Goal: Task Accomplishment & Management: Use online tool/utility

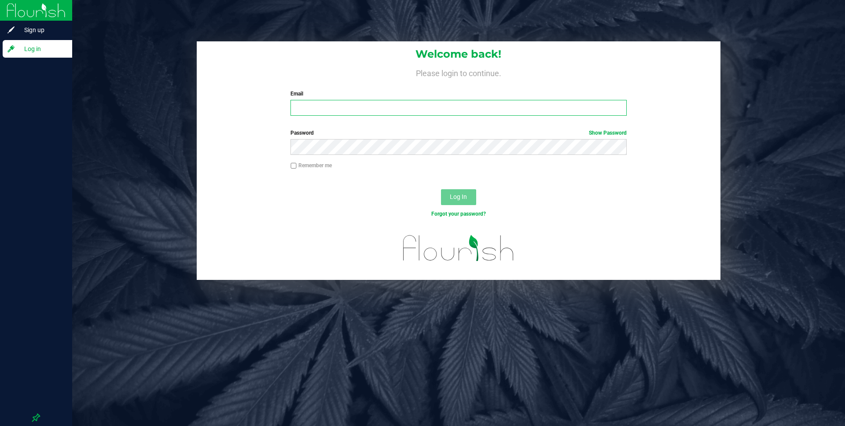
click at [519, 110] on input "Email" at bounding box center [458, 108] width 336 height 16
type input "[EMAIL_ADDRESS][DOMAIN_NAME]"
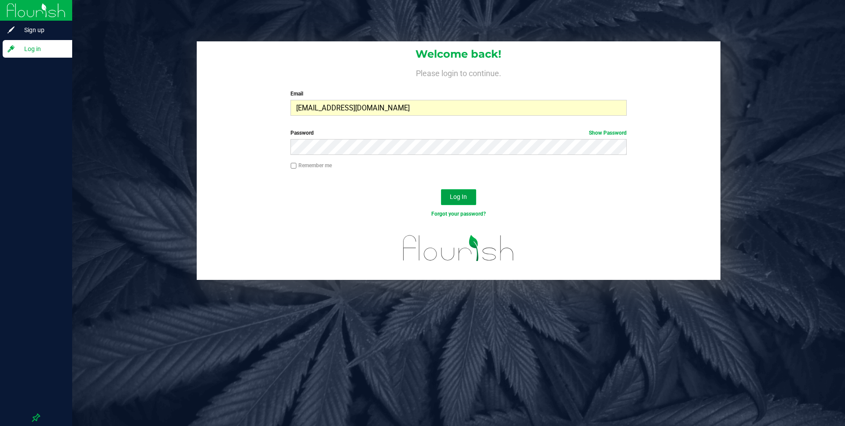
click at [446, 193] on button "Log In" at bounding box center [458, 197] width 35 height 16
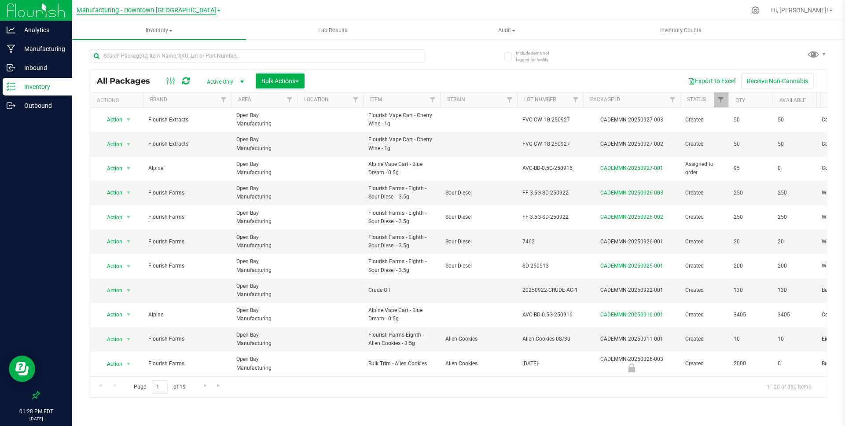
click at [128, 8] on span "Manufacturing - Downtown [GEOGRAPHIC_DATA]" at bounding box center [146, 11] width 139 height 8
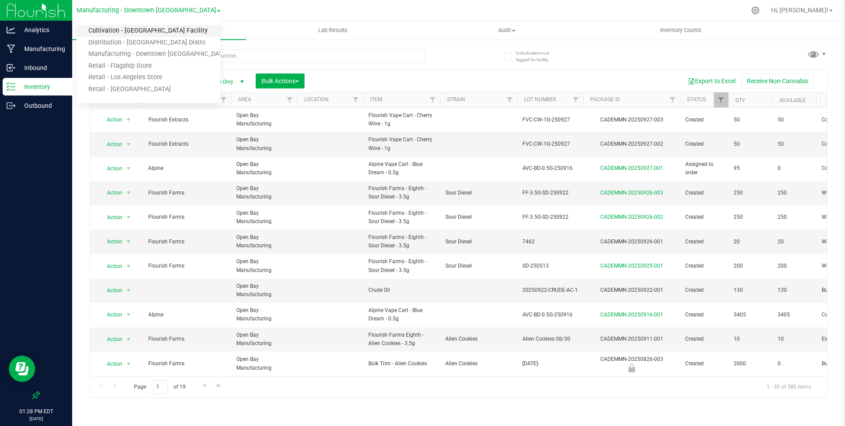
click at [123, 28] on link "Cultivation - [GEOGRAPHIC_DATA] Facility" at bounding box center [149, 31] width 144 height 12
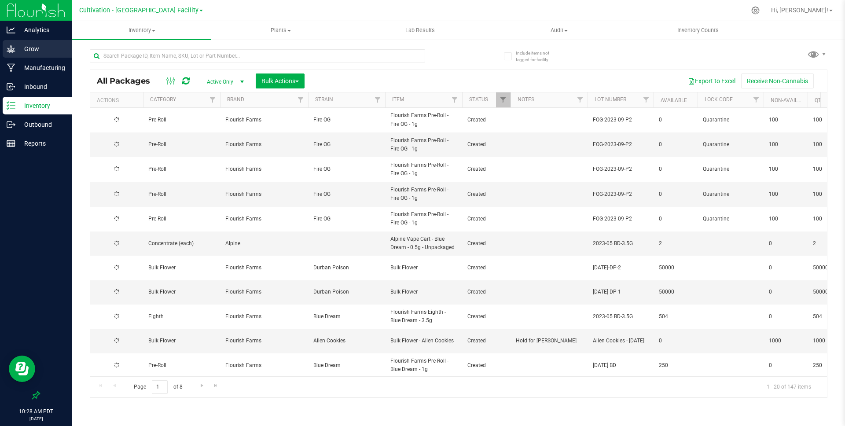
click at [43, 54] on p "Grow" at bounding box center [41, 49] width 53 height 11
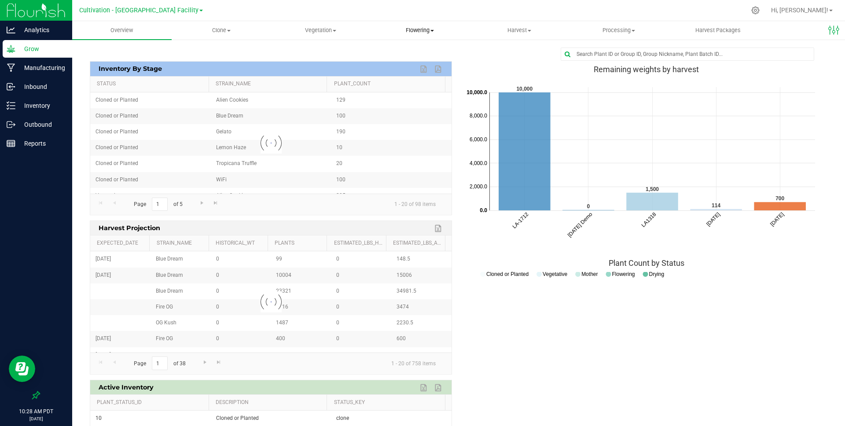
click at [419, 27] on span "Flowering" at bounding box center [419, 30] width 99 height 8
click at [409, 62] on span "Flowering groups" at bounding box center [406, 63] width 73 height 7
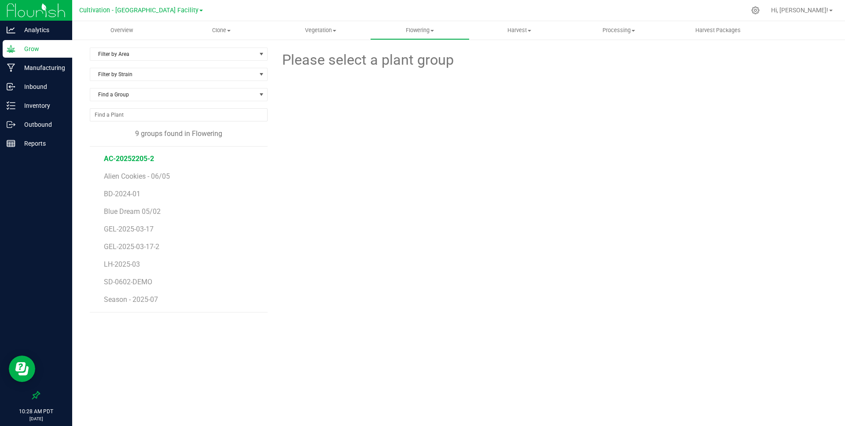
click at [138, 159] on span "AC-20252205-2" at bounding box center [129, 158] width 50 height 8
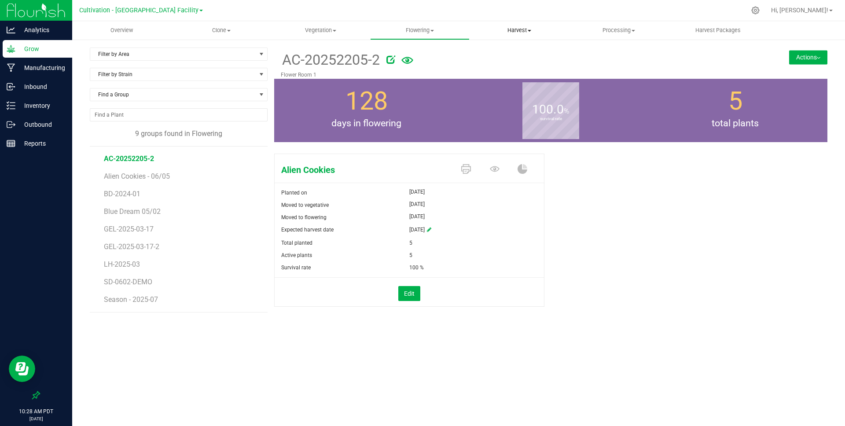
click at [507, 30] on span "Harvest" at bounding box center [519, 30] width 99 height 8
click at [505, 54] on span "Harvests" at bounding box center [493, 52] width 49 height 7
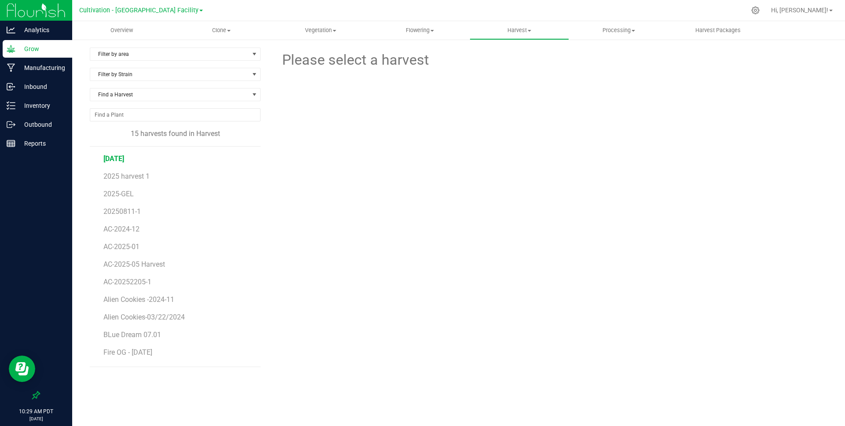
click at [124, 160] on span "[DATE]" at bounding box center [113, 158] width 21 height 8
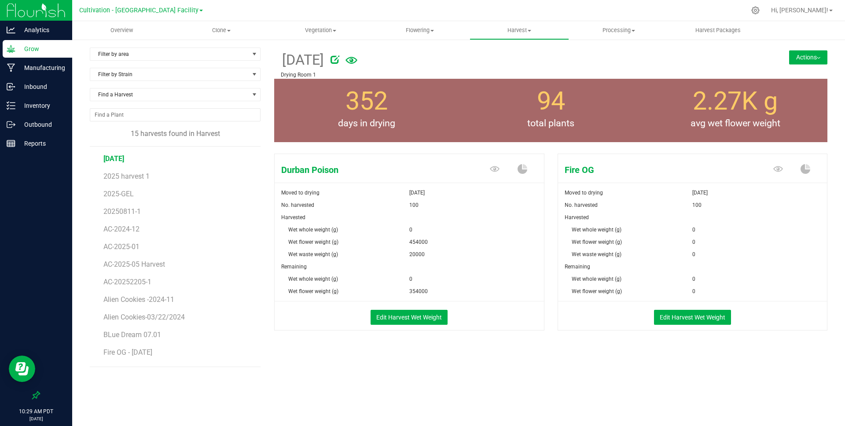
click at [801, 60] on button "Actions" at bounding box center [808, 57] width 38 height 14
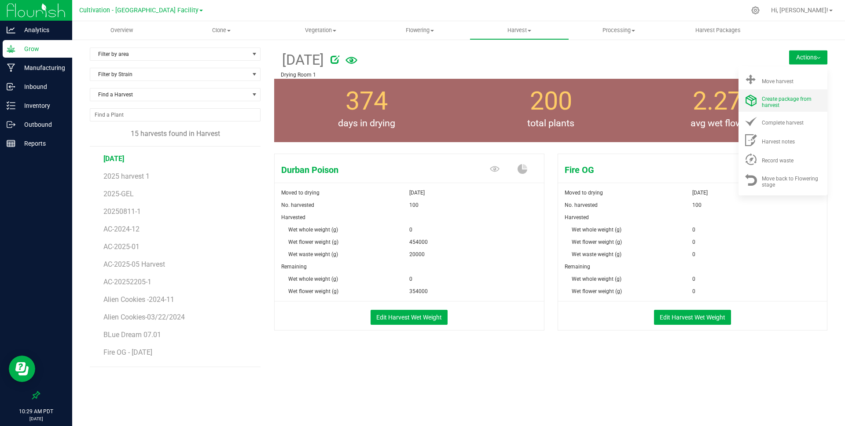
click at [785, 103] on div "Create package from harvest" at bounding box center [791, 100] width 60 height 15
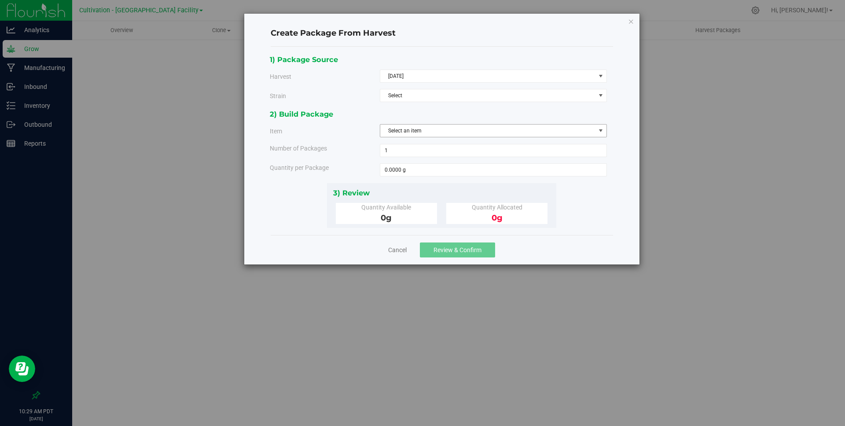
click at [482, 130] on span "Select an item" at bounding box center [487, 130] width 215 height 12
click at [468, 94] on span "Select" at bounding box center [487, 95] width 215 height 12
click at [457, 109] on li "Durban Poison" at bounding box center [493, 110] width 226 height 13
click at [449, 130] on span "Select an item" at bounding box center [487, 130] width 215 height 12
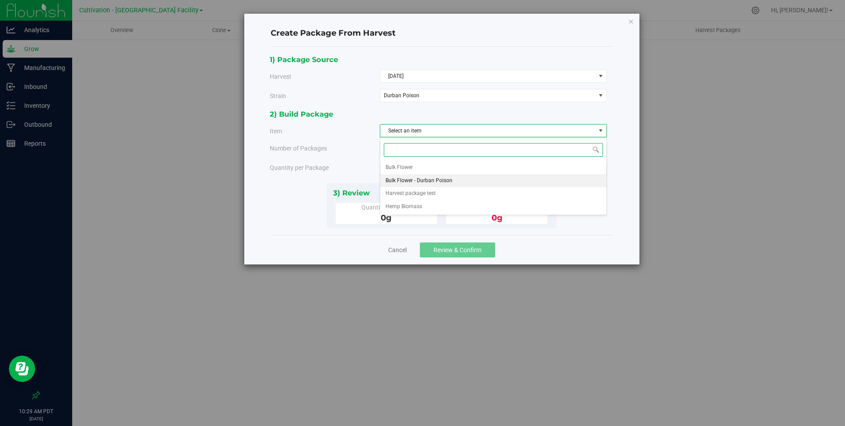
click at [436, 179] on span "Bulk Flower - Durban Poison" at bounding box center [418, 180] width 67 height 11
click at [410, 157] on span "1 1" at bounding box center [493, 150] width 227 height 13
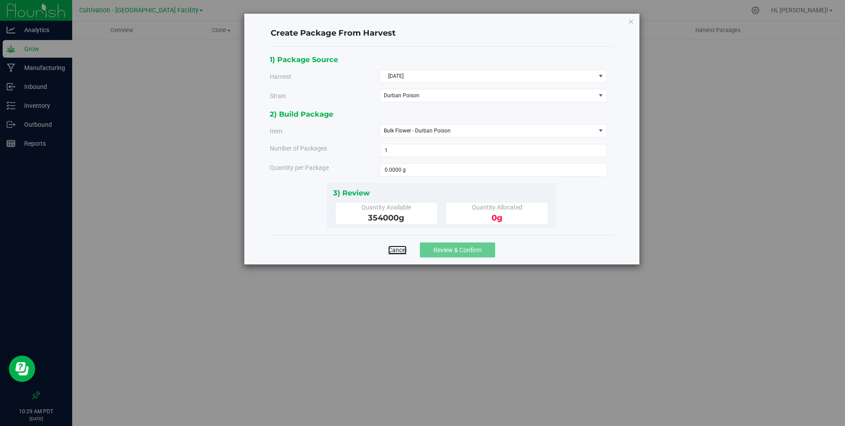
click at [396, 249] on link "Cancel" at bounding box center [397, 249] width 18 height 9
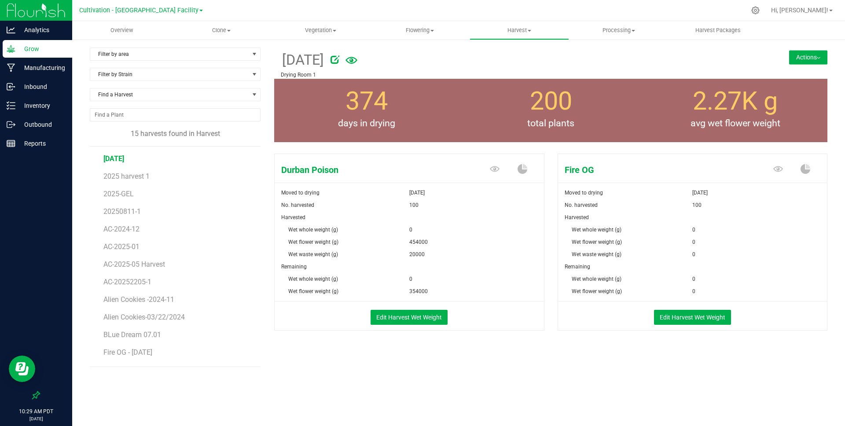
click at [328, 242] on span "Wet flower weight (g)" at bounding box center [313, 242] width 50 height 6
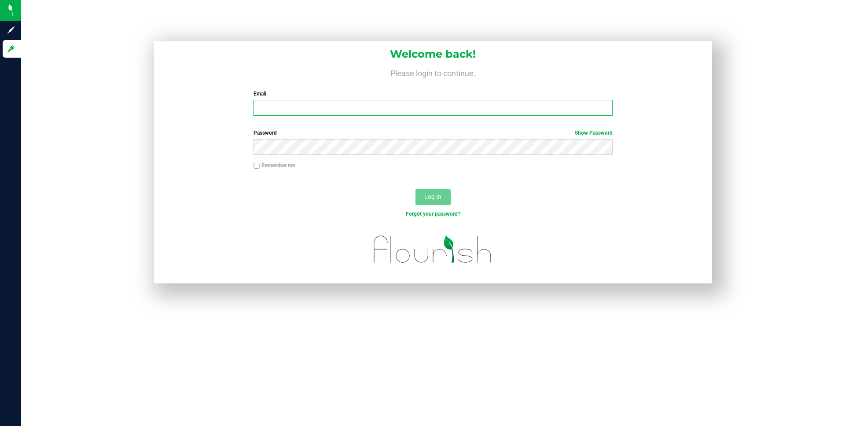
type input "[EMAIL_ADDRESS][DOMAIN_NAME]"
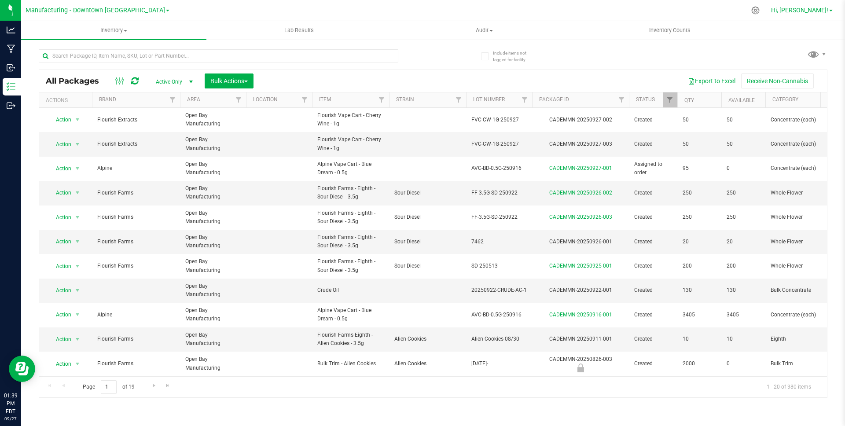
click at [808, 11] on span "Hi, [PERSON_NAME]!" at bounding box center [799, 10] width 57 height 7
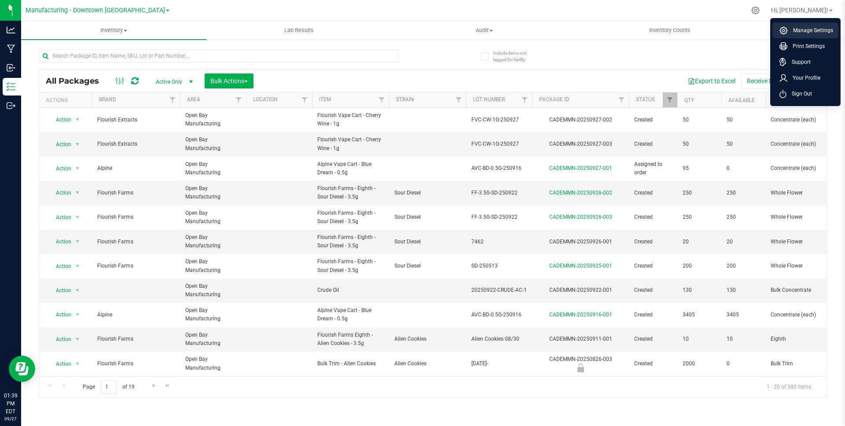
click at [802, 29] on span "Manage Settings" at bounding box center [809, 30] width 45 height 9
